Goal: Find specific page/section: Find specific page/section

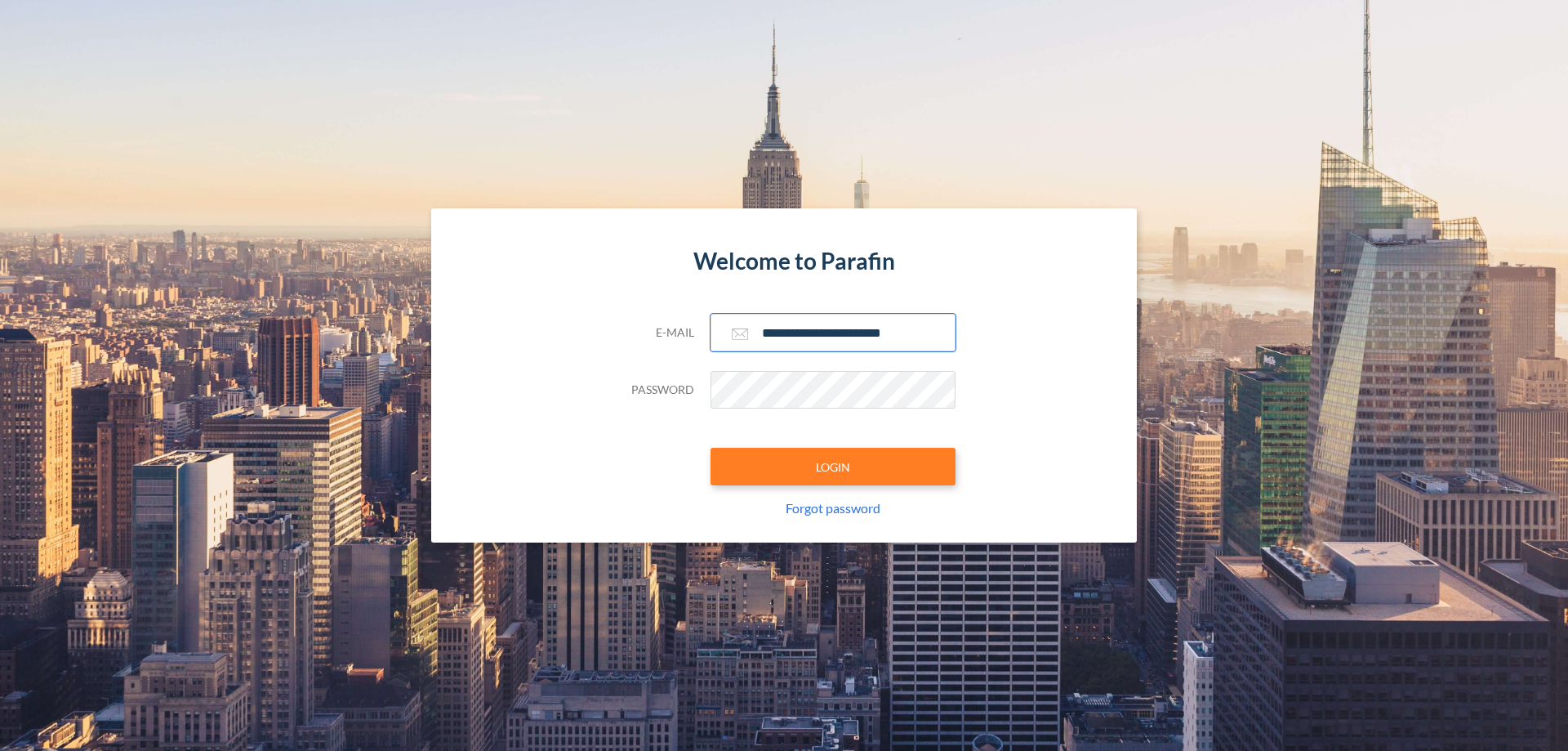
type input "**********"
click at [833, 466] on button "LOGIN" at bounding box center [833, 466] width 245 height 38
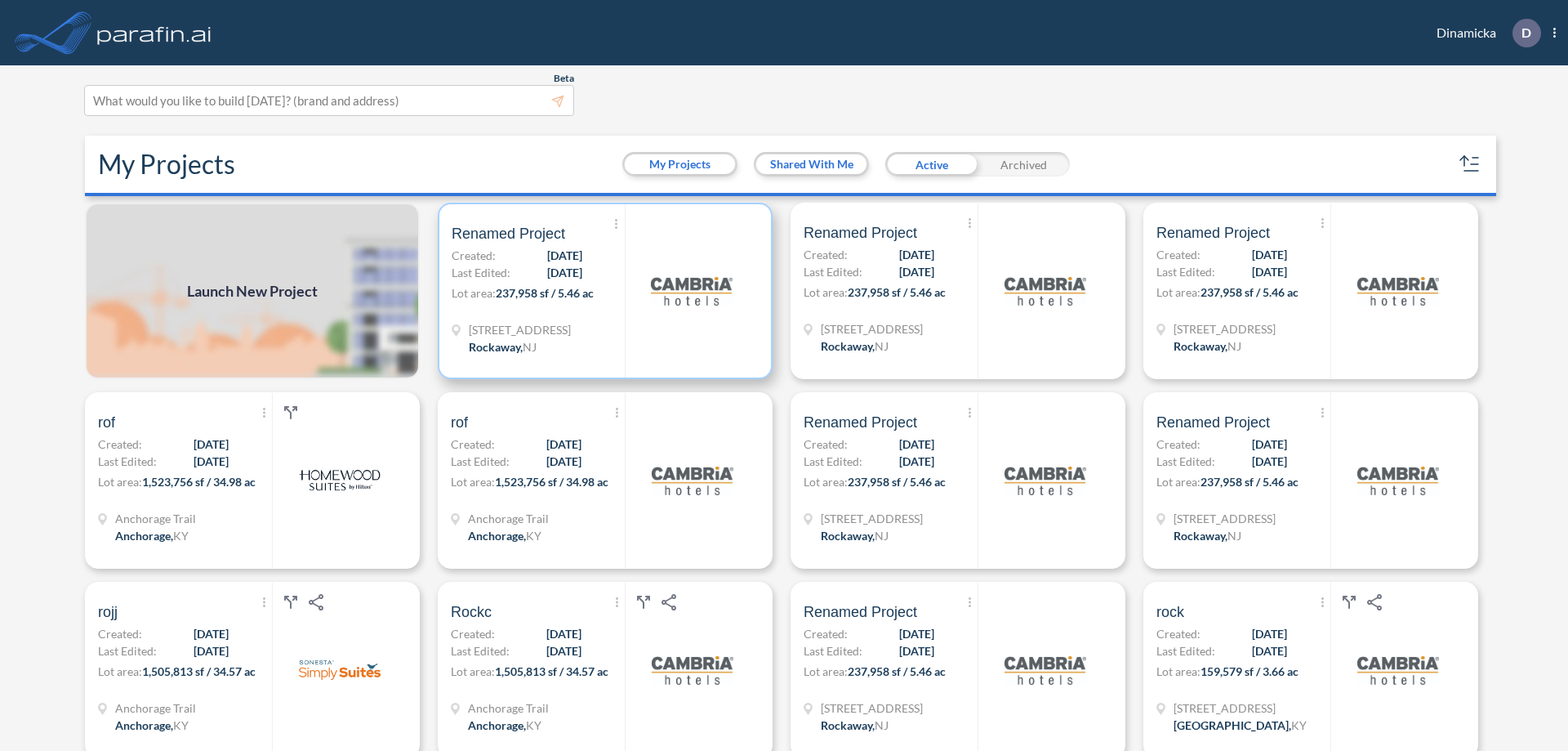
scroll to position [4, 0]
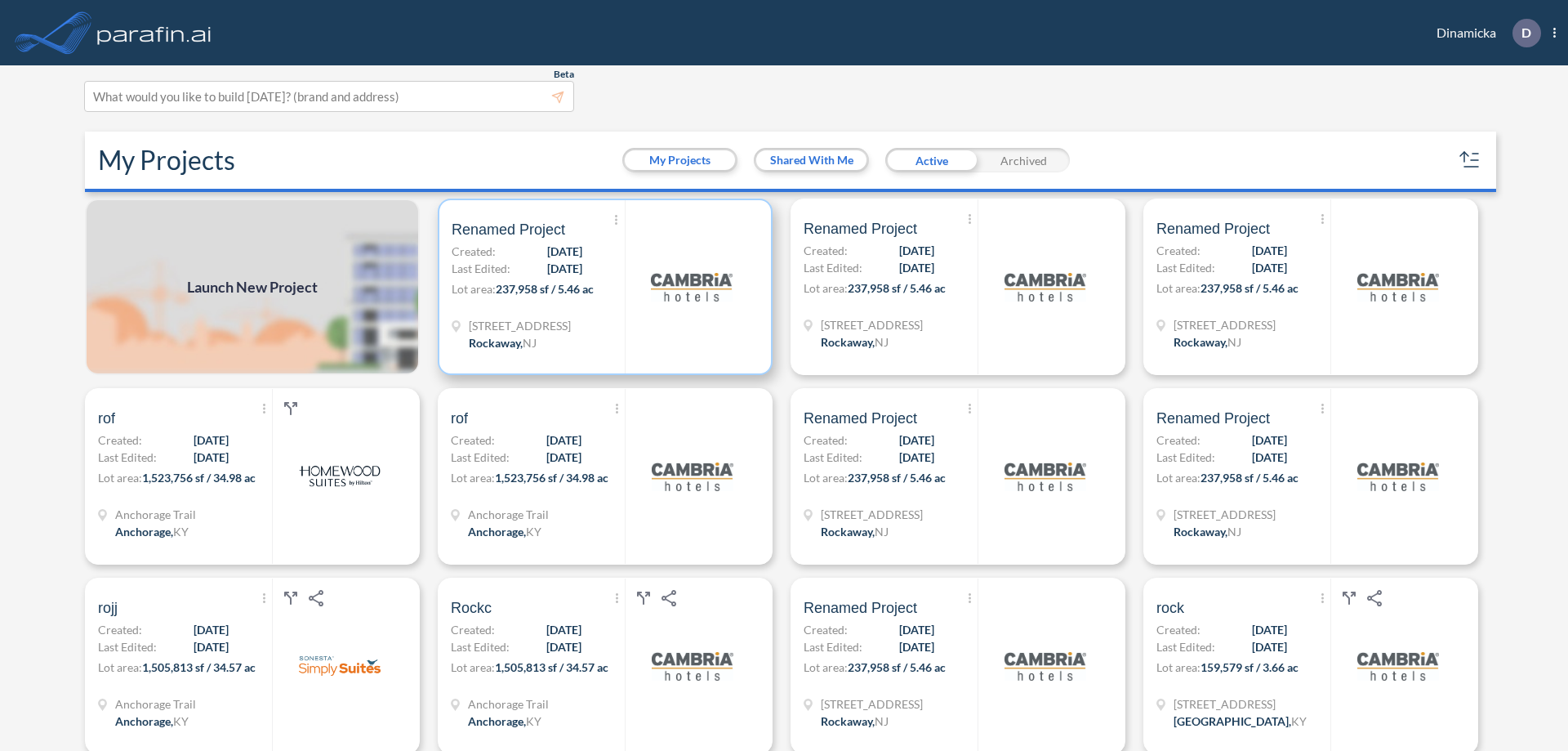
click at [601, 287] on p "Lot area: 237,958 sf / 5.46 ac" at bounding box center [537, 292] width 173 height 24
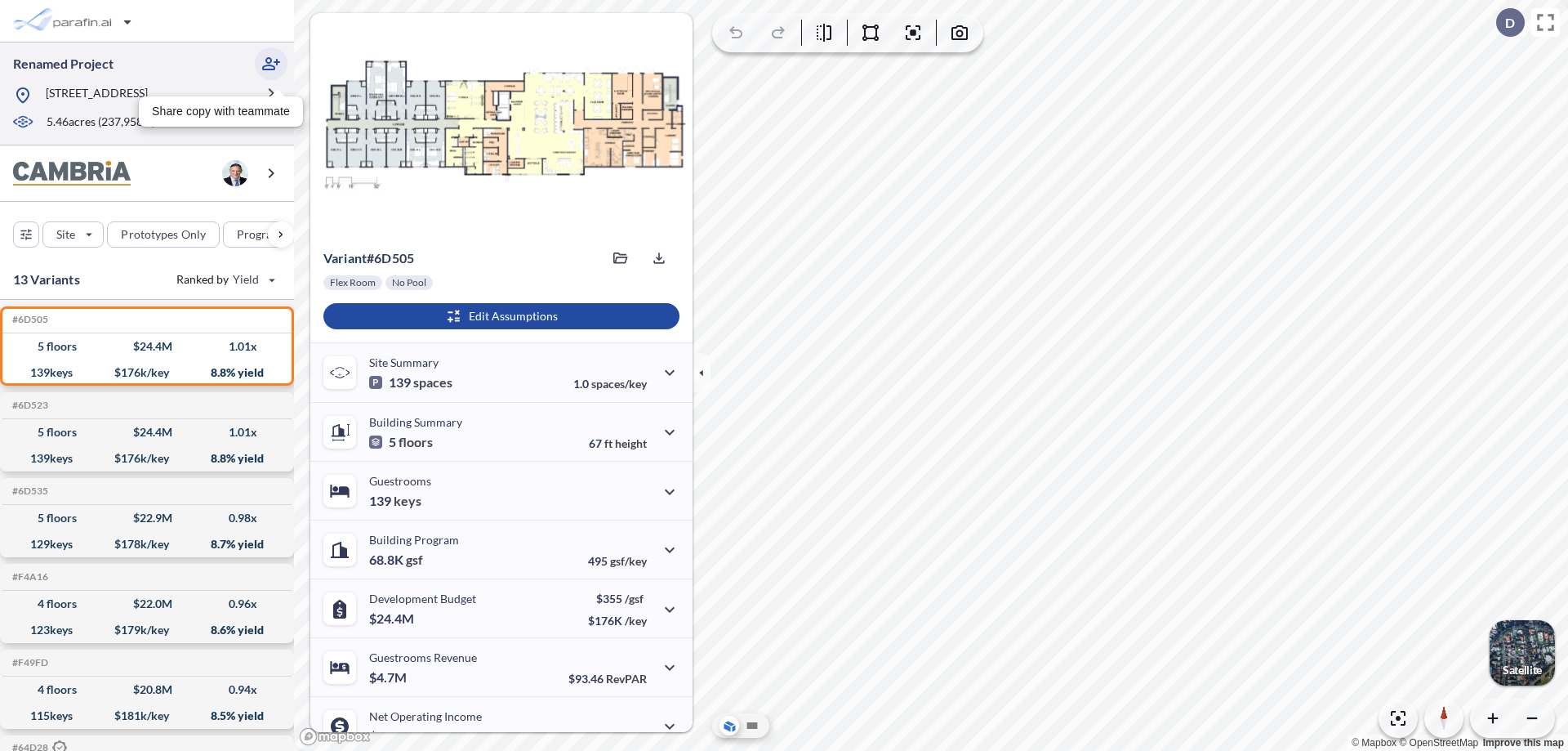
click at [271, 64] on icon "button" at bounding box center [270, 63] width 19 height 19
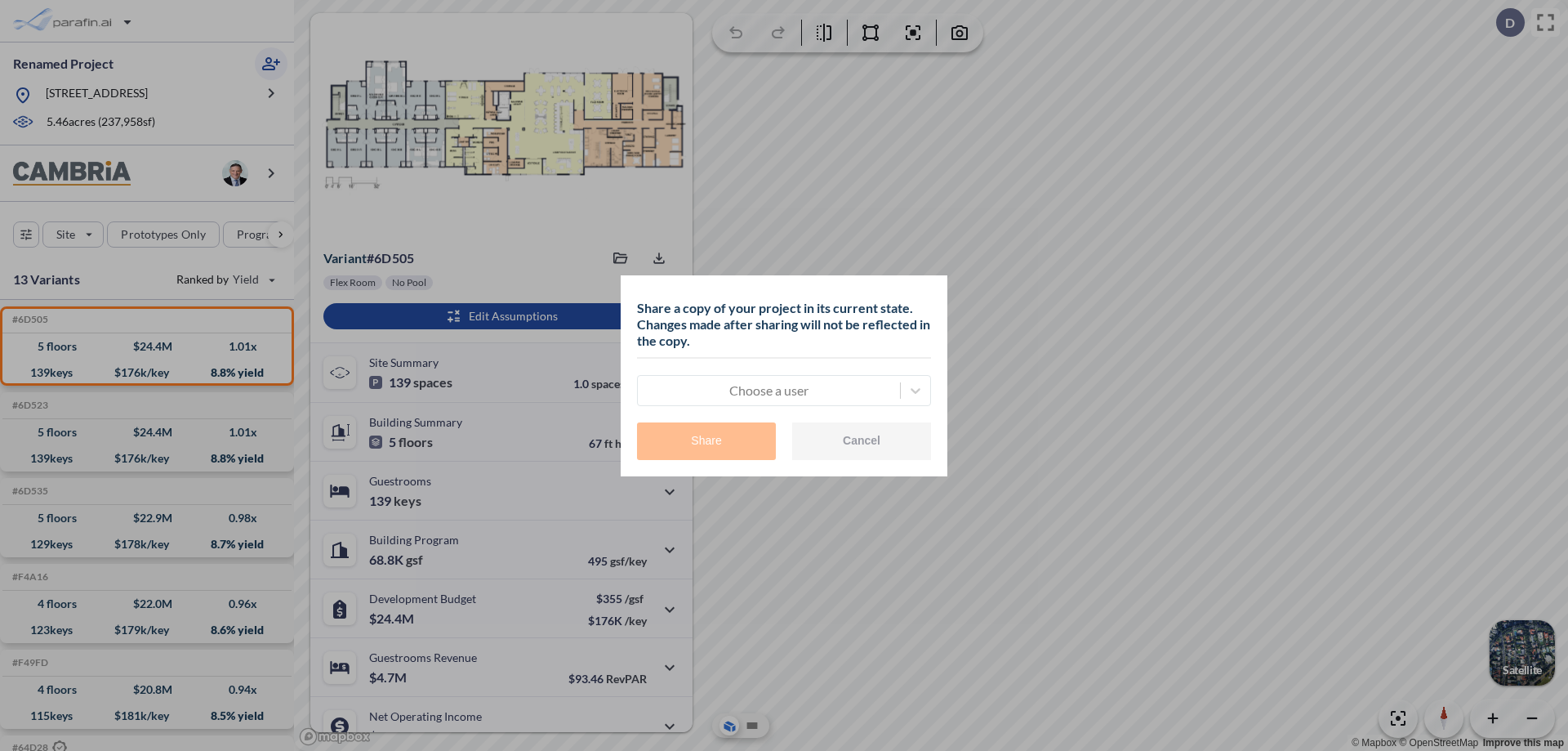
click at [768, 389] on div at bounding box center [769, 390] width 245 height 19
